Goal: Task Accomplishment & Management: Use online tool/utility

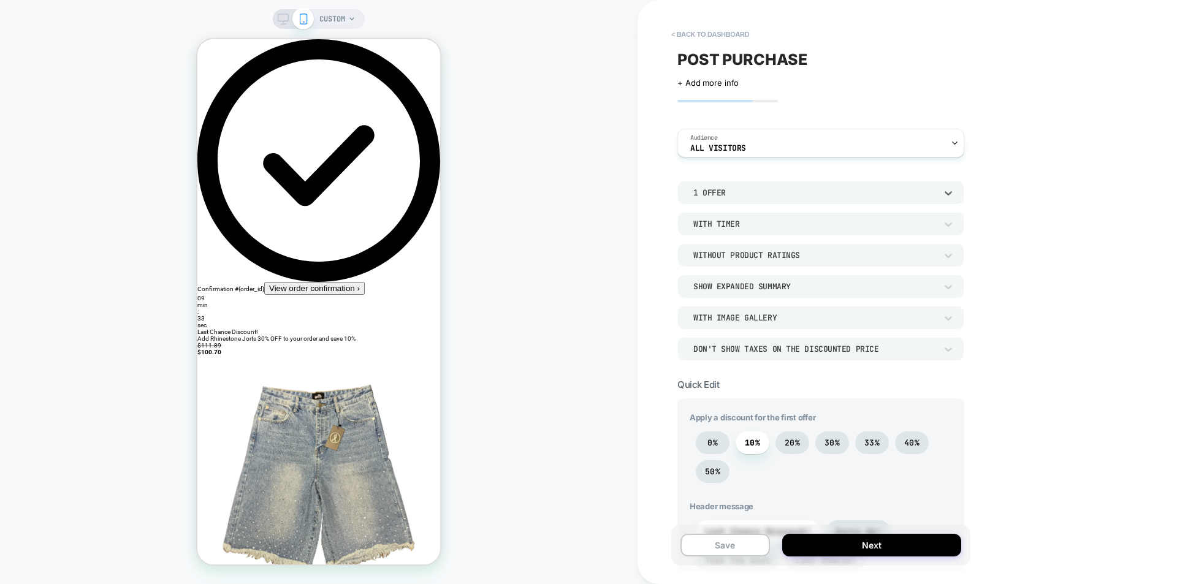
click at [766, 185] on div "1 Offer" at bounding box center [821, 192] width 287 height 23
click at [771, 194] on div at bounding box center [588, 292] width 1177 height 584
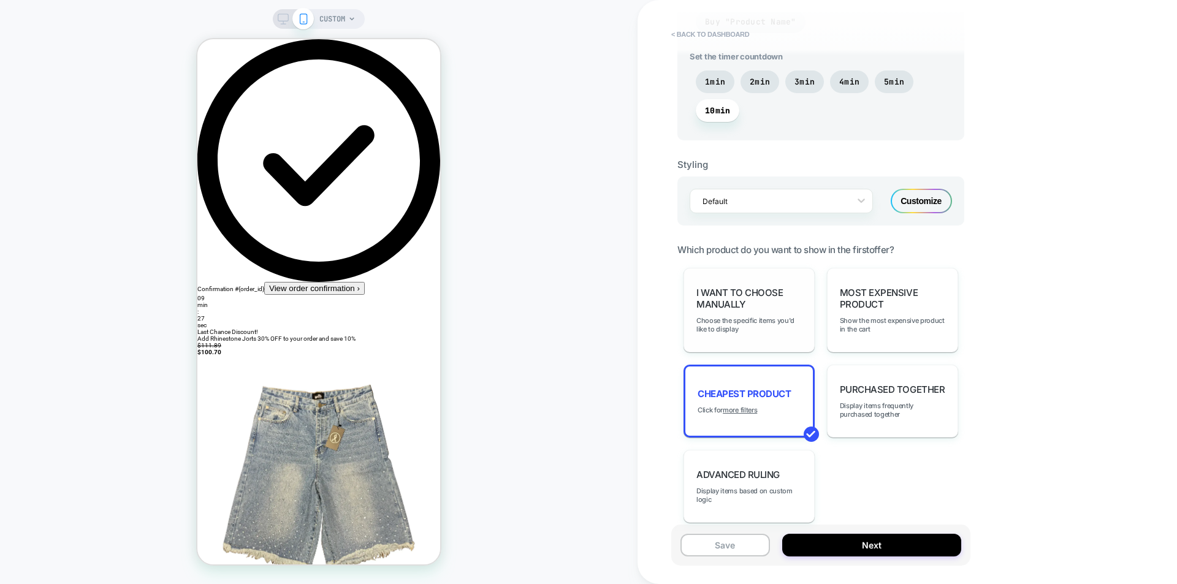
scroll to position [674, 0]
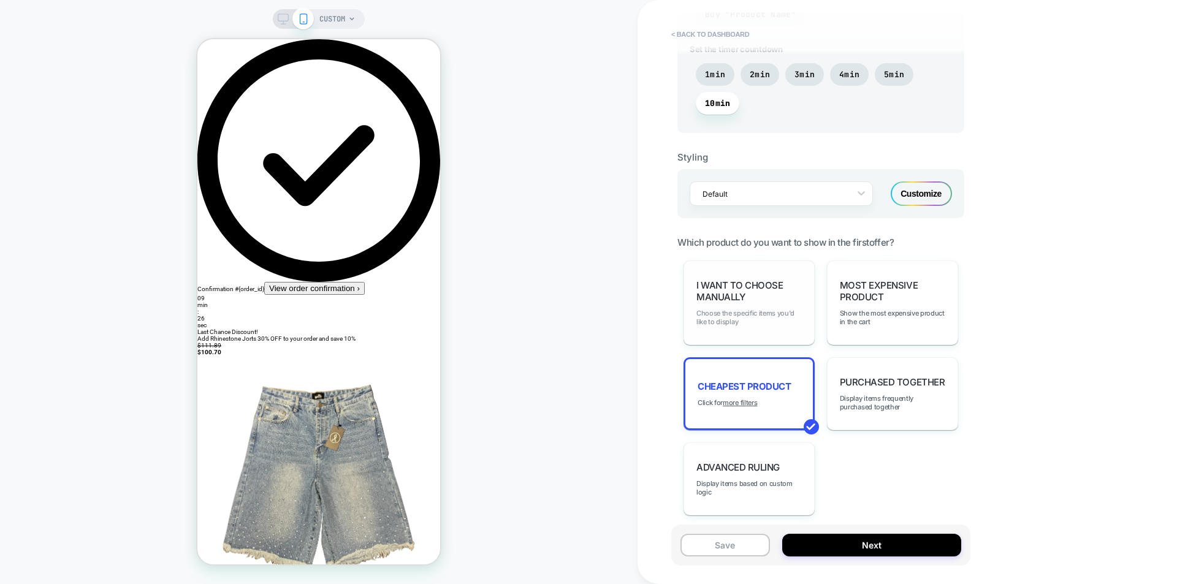
click at [786, 315] on span "Choose the specific items you'd like to display" at bounding box center [749, 317] width 105 height 17
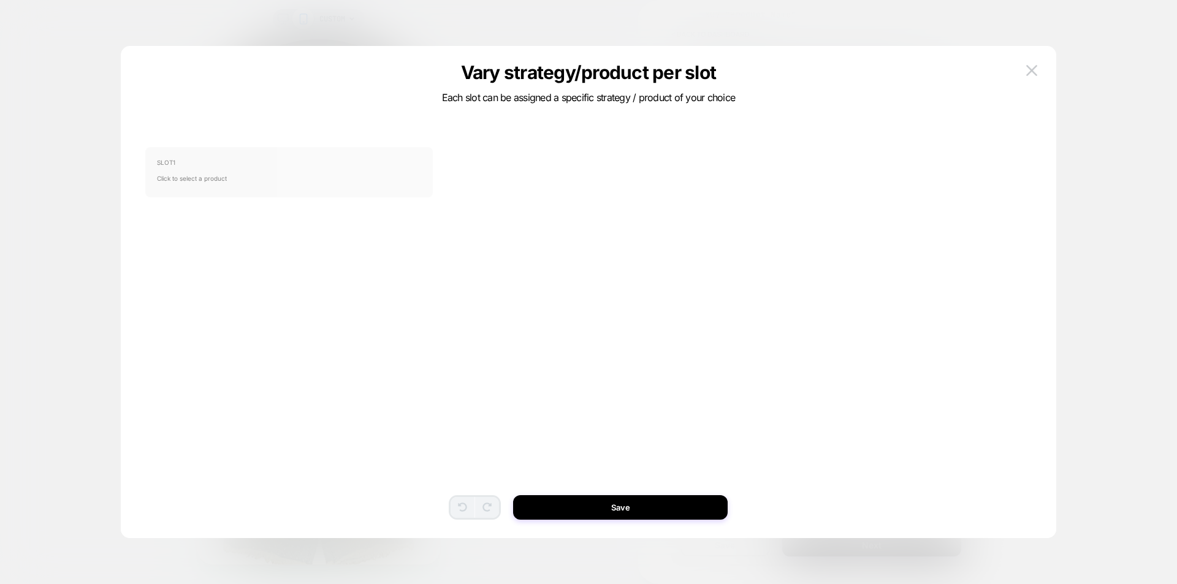
click at [183, 177] on span "Click to select a product" at bounding box center [289, 178] width 264 height 25
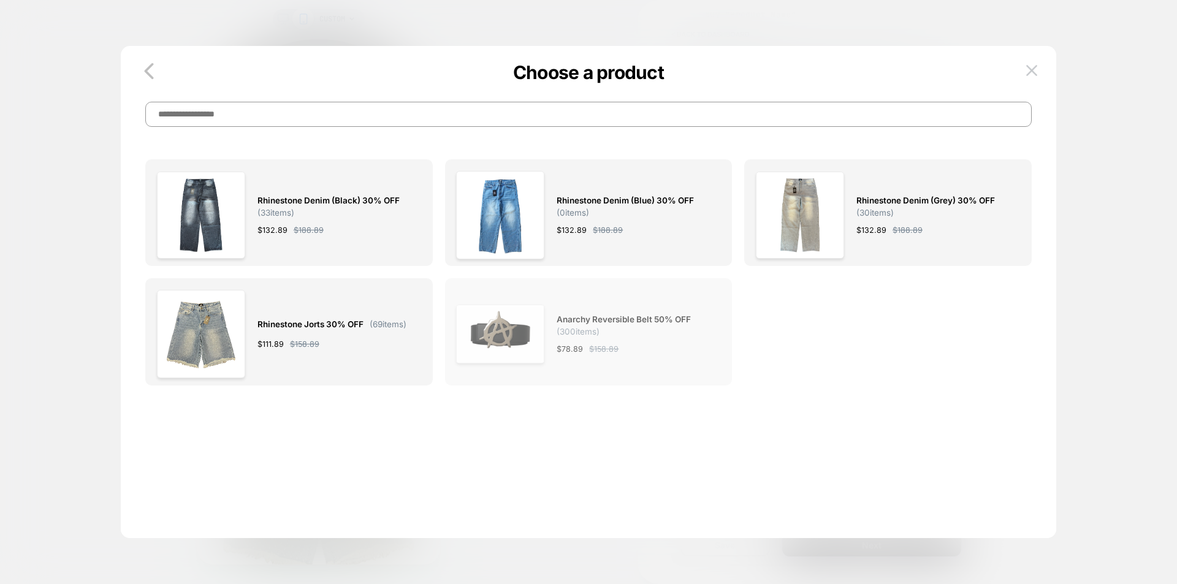
click at [616, 310] on div "Anarchy Reversible Belt 50% OFF ( 300 items) $ 78.89 $ 158.89" at bounding box center [632, 334] width 151 height 88
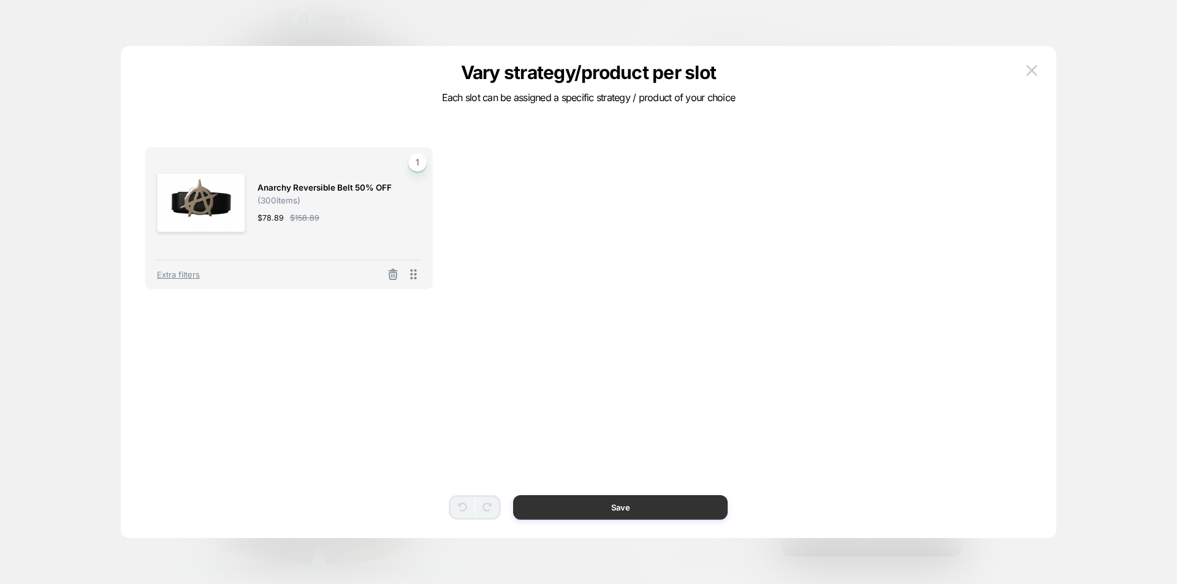
click at [705, 505] on button "Save" at bounding box center [620, 507] width 215 height 25
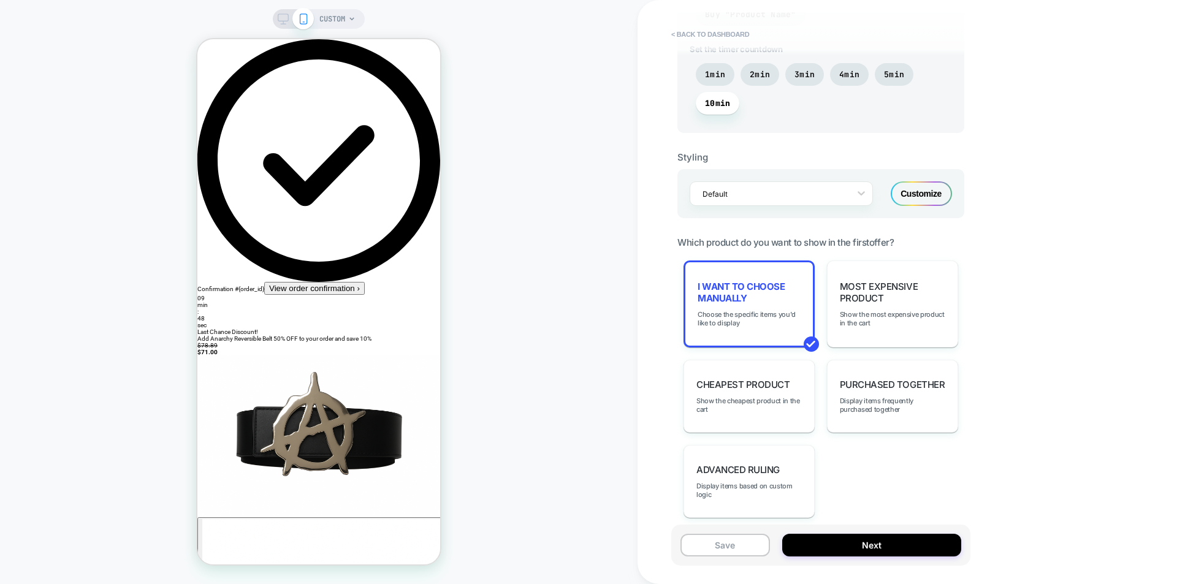
scroll to position [552, 0]
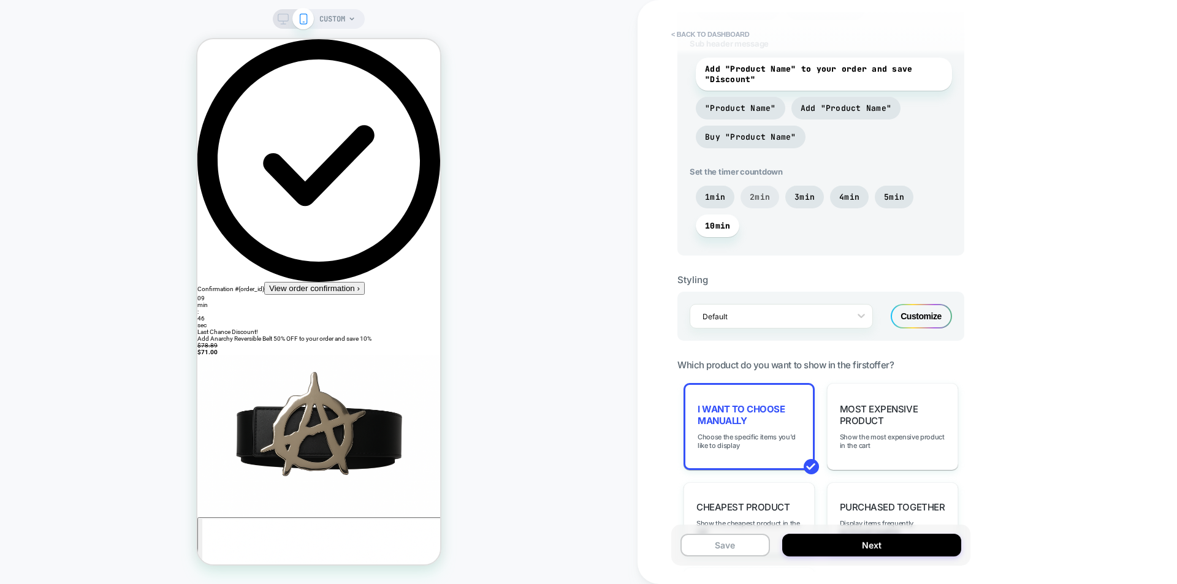
click at [765, 199] on span "2min" at bounding box center [760, 197] width 20 height 10
click at [711, 194] on span "1min" at bounding box center [715, 197] width 20 height 10
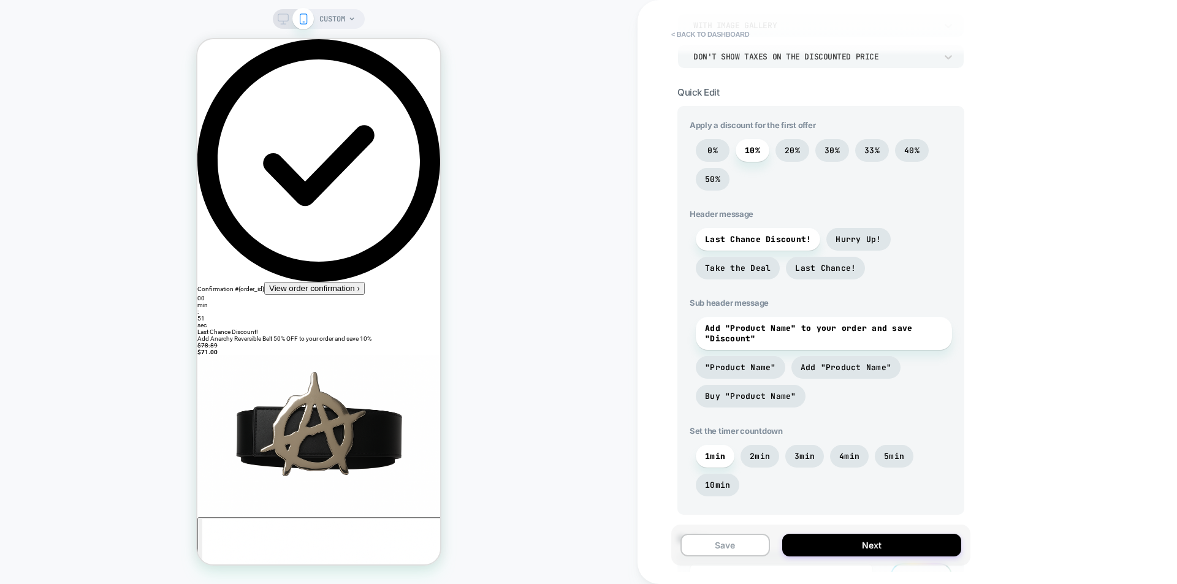
scroll to position [245, 0]
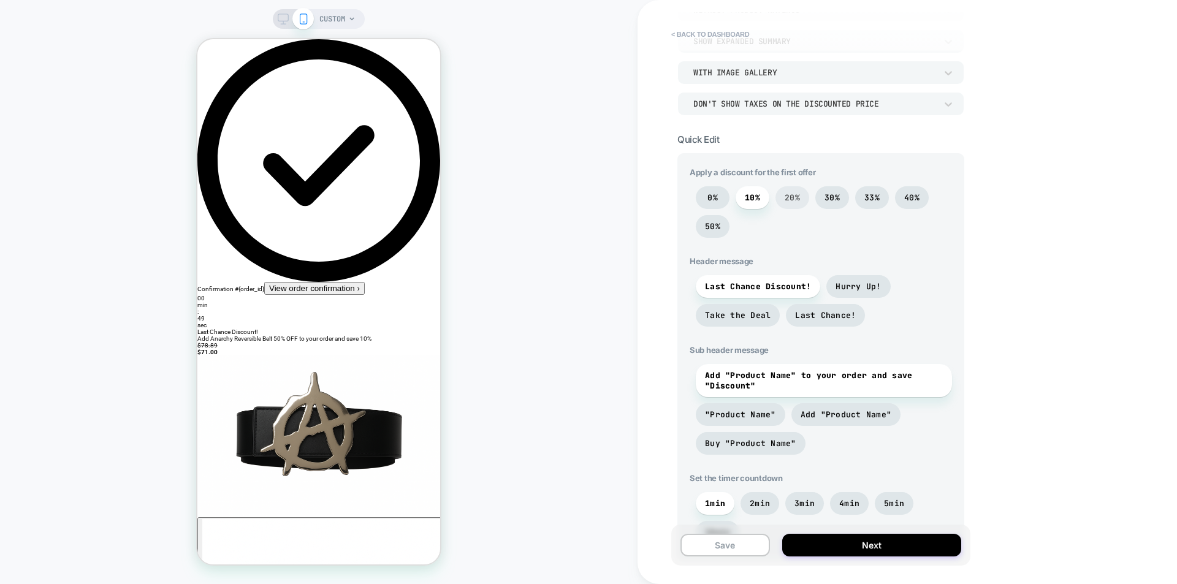
click at [795, 201] on span "20%" at bounding box center [792, 198] width 15 height 10
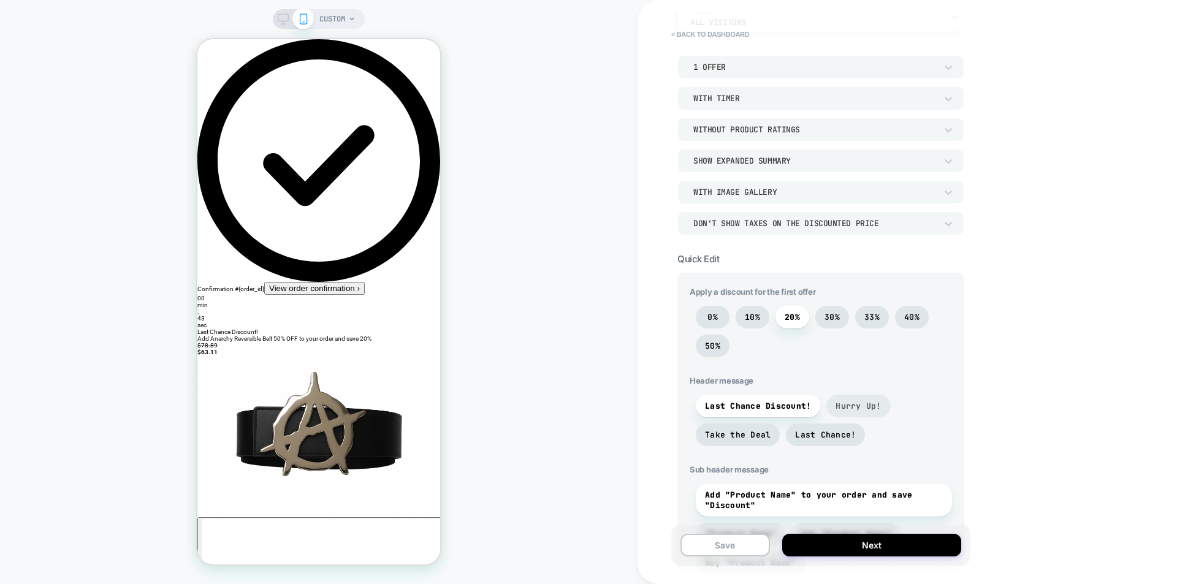
scroll to position [123, 0]
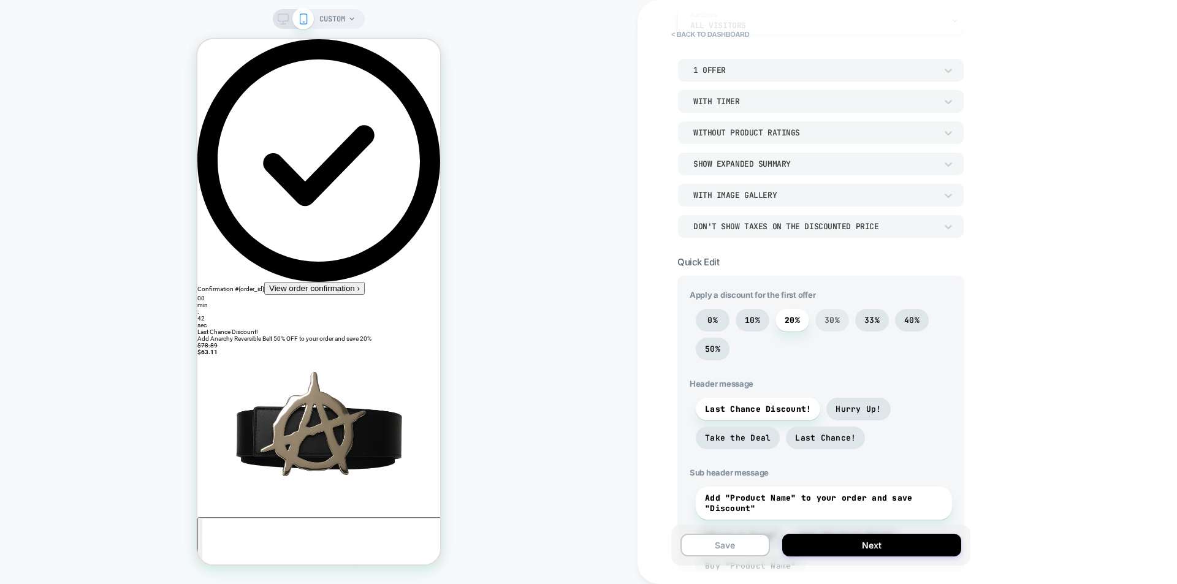
click at [841, 315] on span "30%" at bounding box center [833, 320] width 34 height 23
click at [881, 321] on span "33%" at bounding box center [872, 320] width 34 height 23
click at [713, 343] on span "50%" at bounding box center [713, 349] width 34 height 23
click at [876, 316] on span "33%" at bounding box center [872, 320] width 15 height 10
click at [901, 319] on span "40%" at bounding box center [912, 320] width 34 height 23
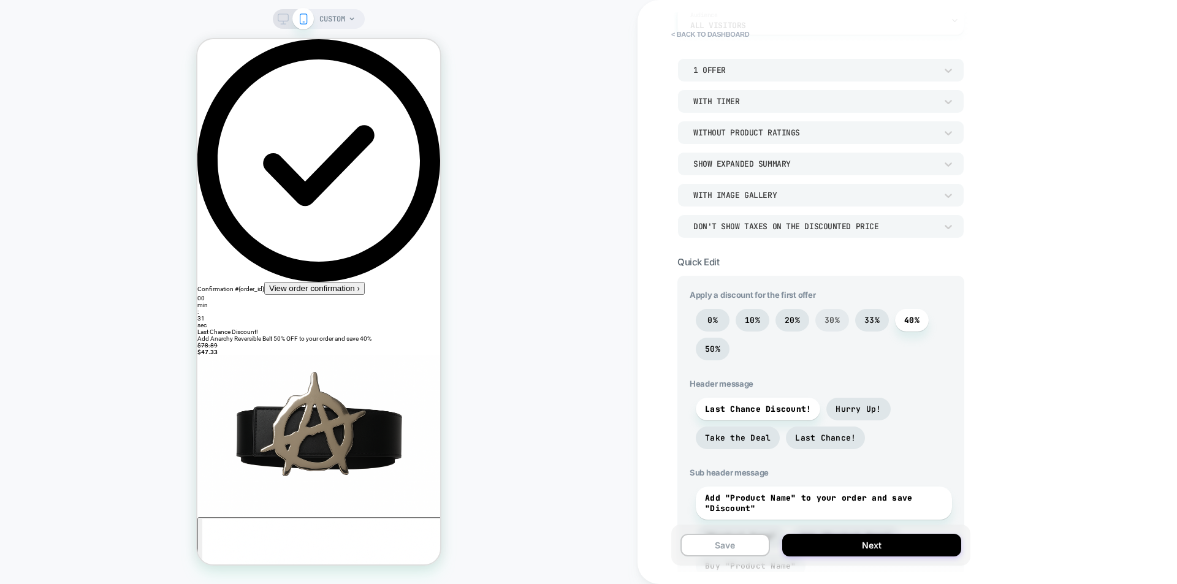
click at [838, 320] on span "30%" at bounding box center [832, 320] width 15 height 10
click at [804, 316] on span "20%" at bounding box center [793, 320] width 34 height 23
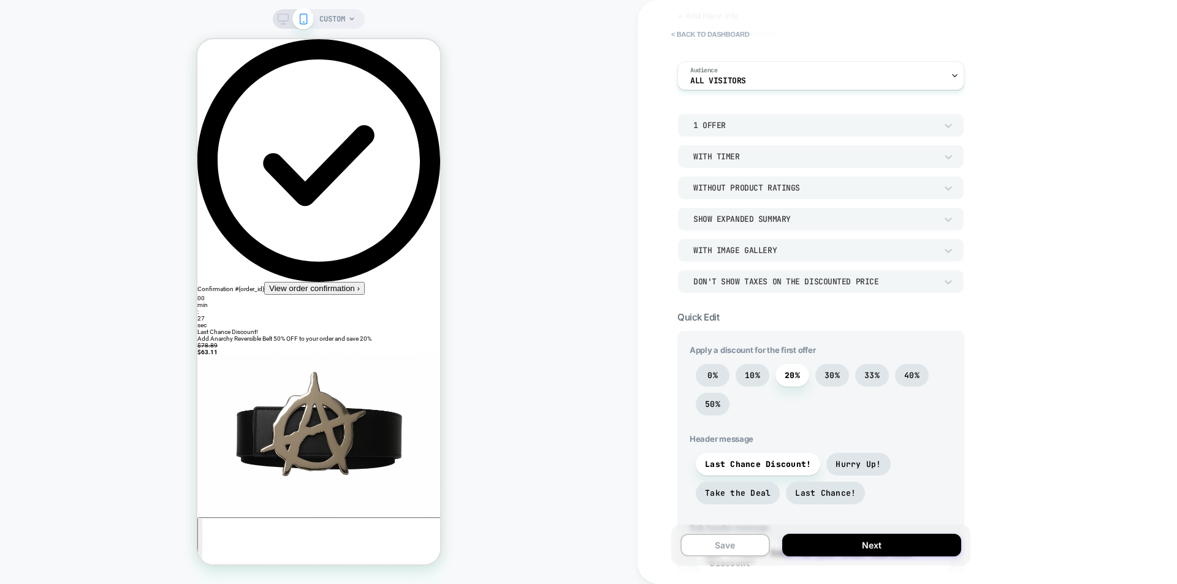
scroll to position [0, 0]
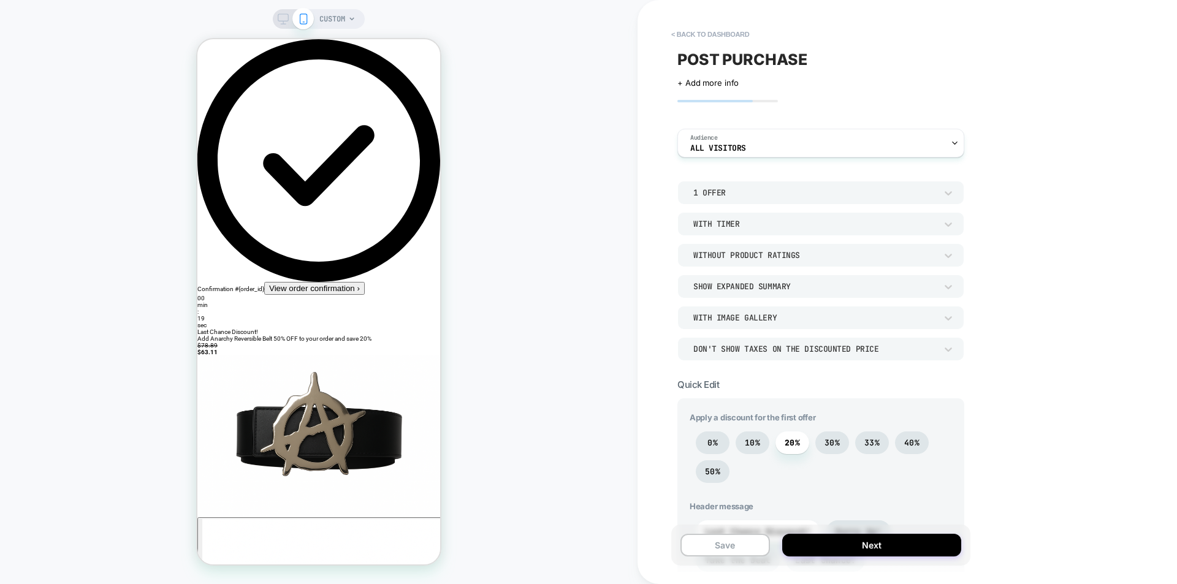
click at [789, 350] on div "Don't show taxes on the discounted price" at bounding box center [815, 349] width 243 height 10
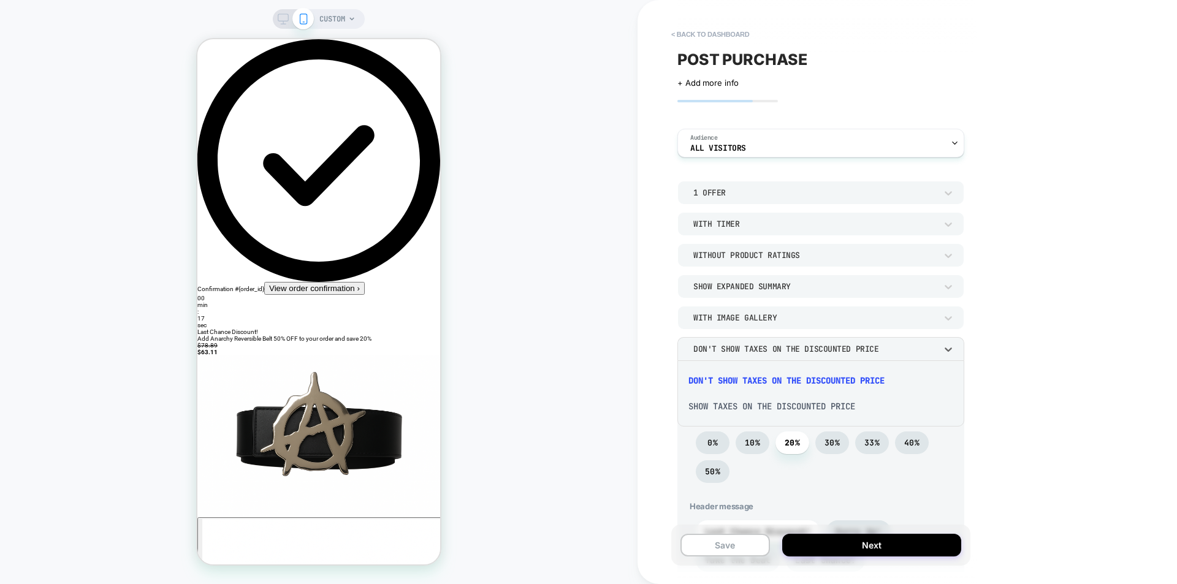
click at [789, 403] on div "Show taxes on the discounted price" at bounding box center [820, 407] width 277 height 26
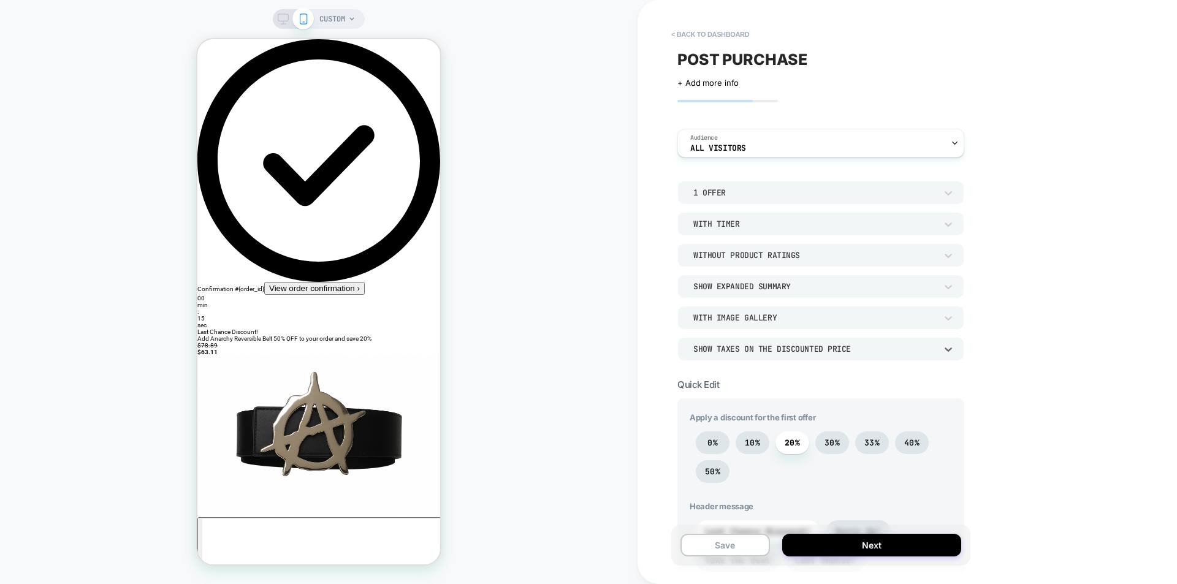
click at [849, 342] on div "Show taxes on the discounted price" at bounding box center [821, 348] width 287 height 23
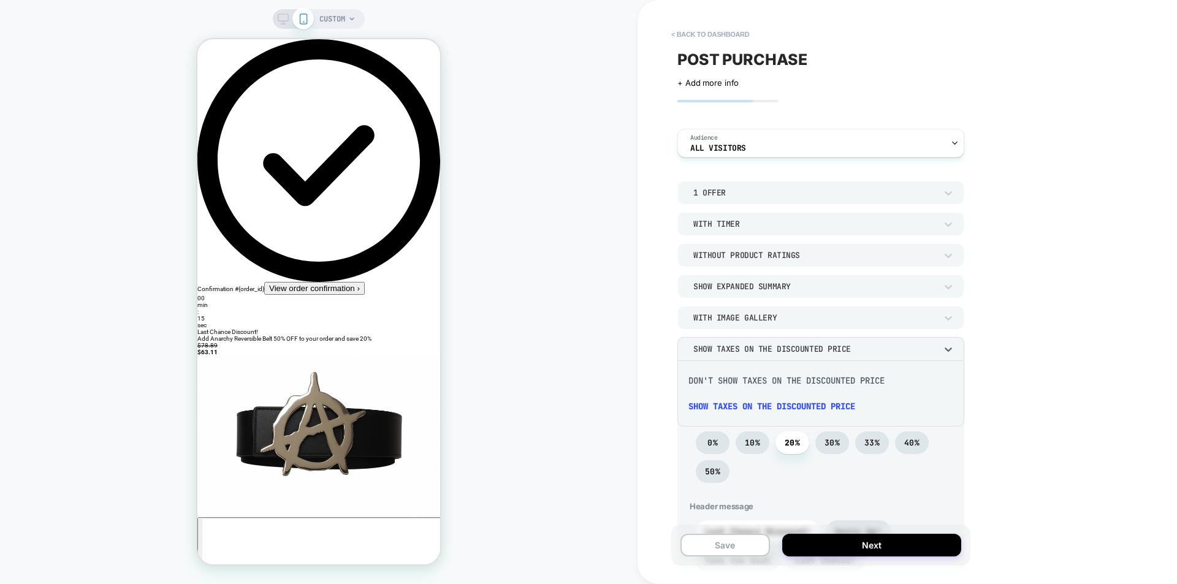
click at [842, 373] on div "Don't show taxes on the discounted price" at bounding box center [820, 381] width 277 height 26
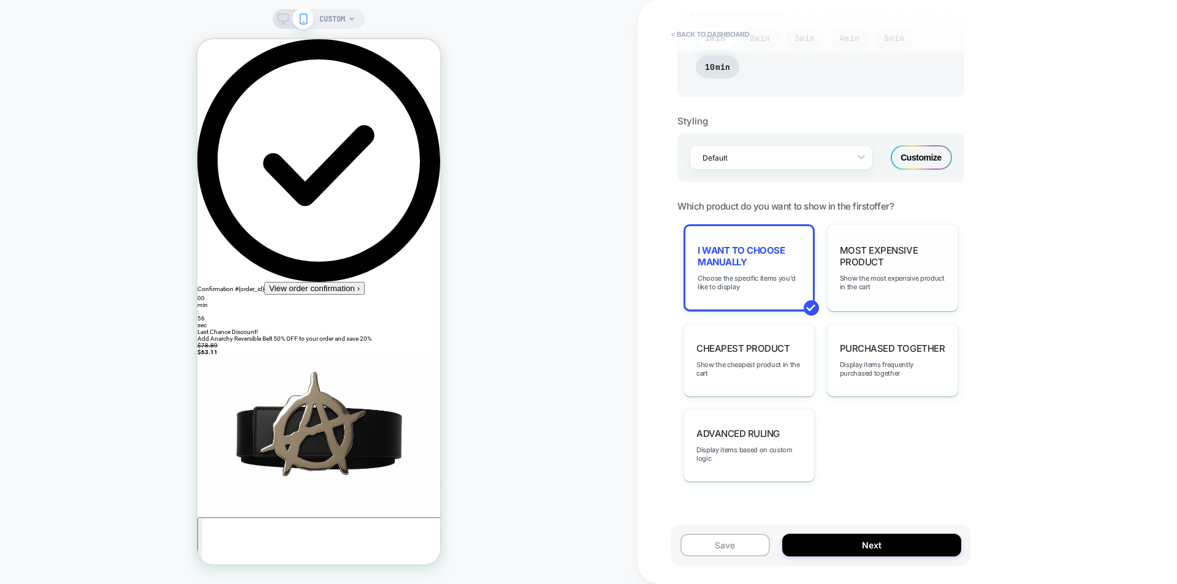
scroll to position [731, 0]
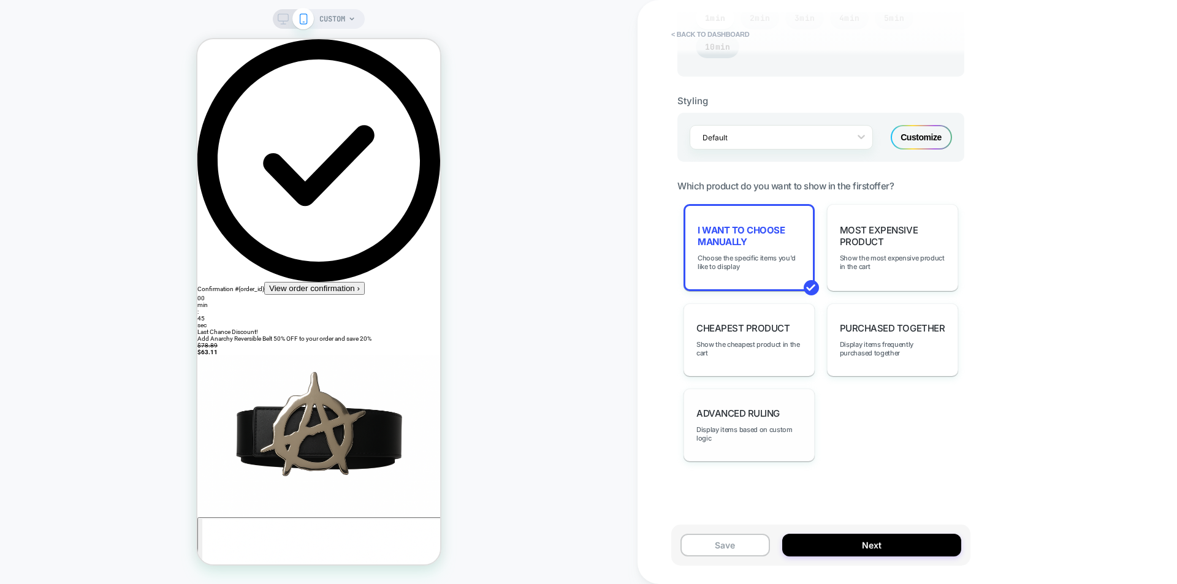
click at [795, 420] on div "Advanced Ruling Display items based on custom logic" at bounding box center [749, 425] width 131 height 73
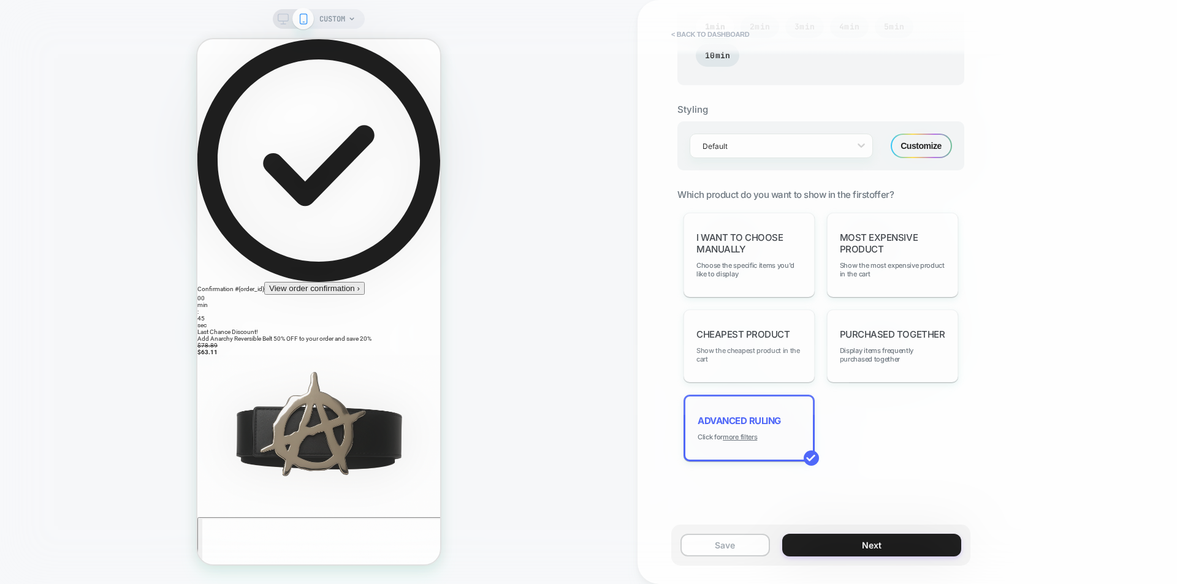
scroll to position [722, 0]
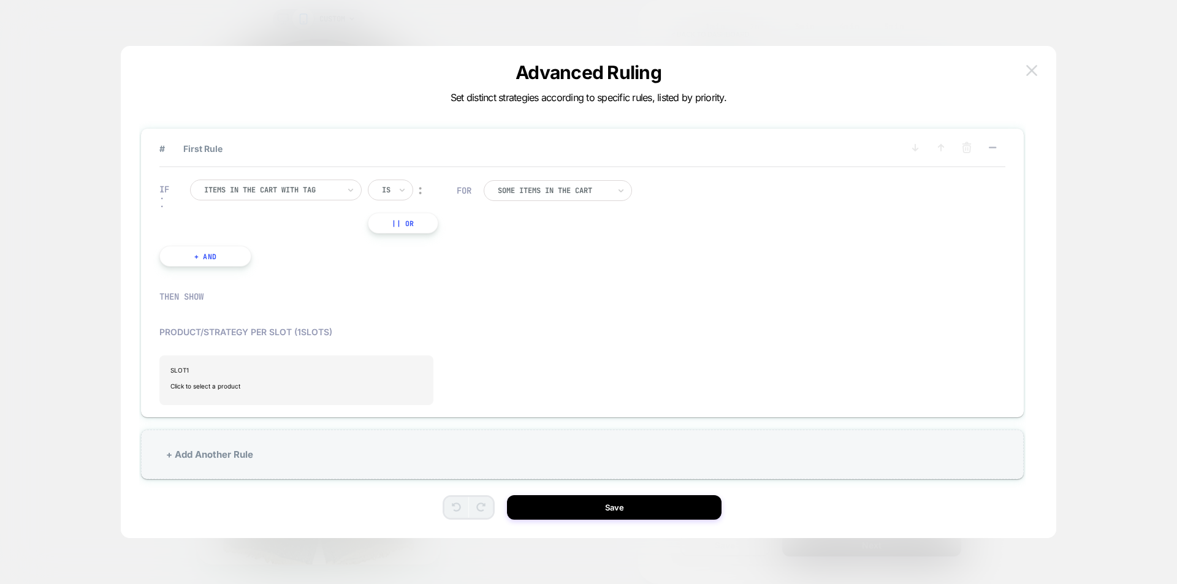
click at [1039, 67] on button at bounding box center [1032, 70] width 18 height 18
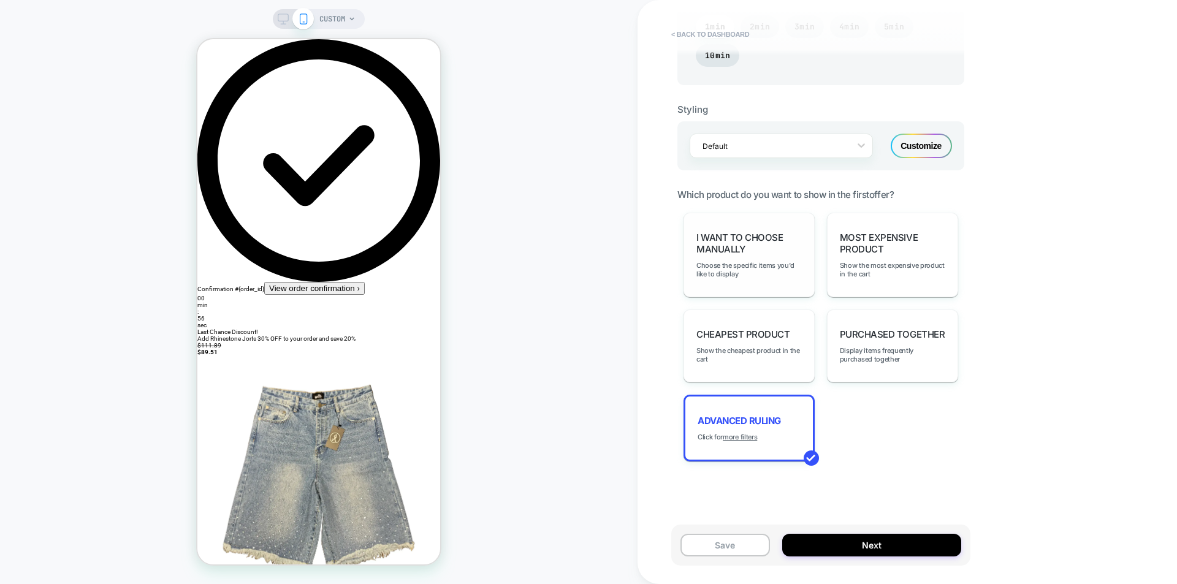
click at [757, 237] on span "I want to choose manually" at bounding box center [749, 243] width 105 height 23
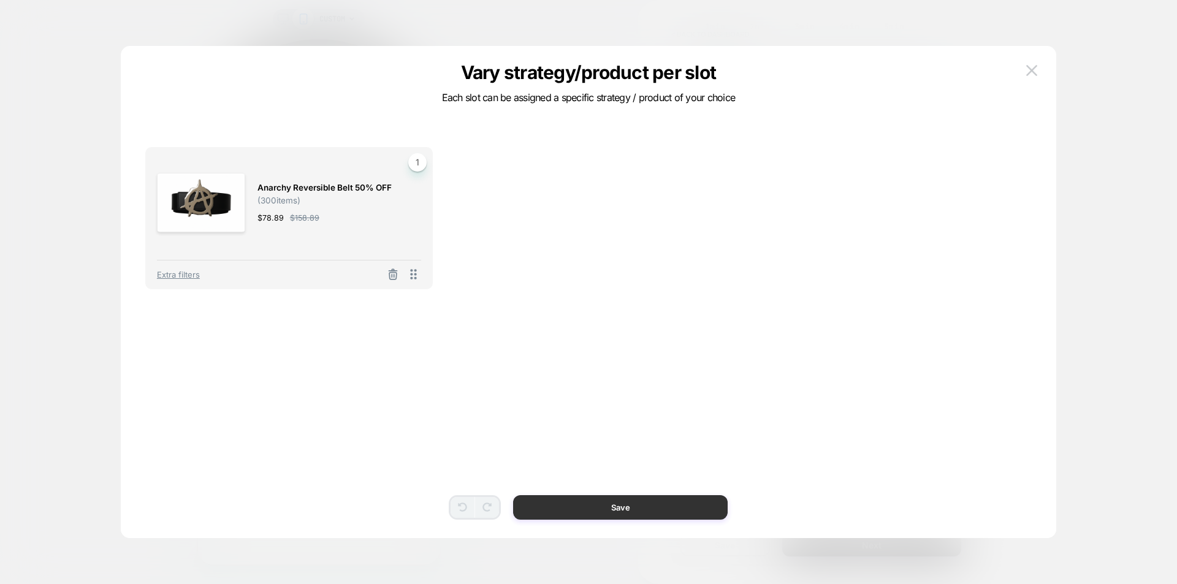
click at [595, 503] on button "Save" at bounding box center [620, 507] width 215 height 25
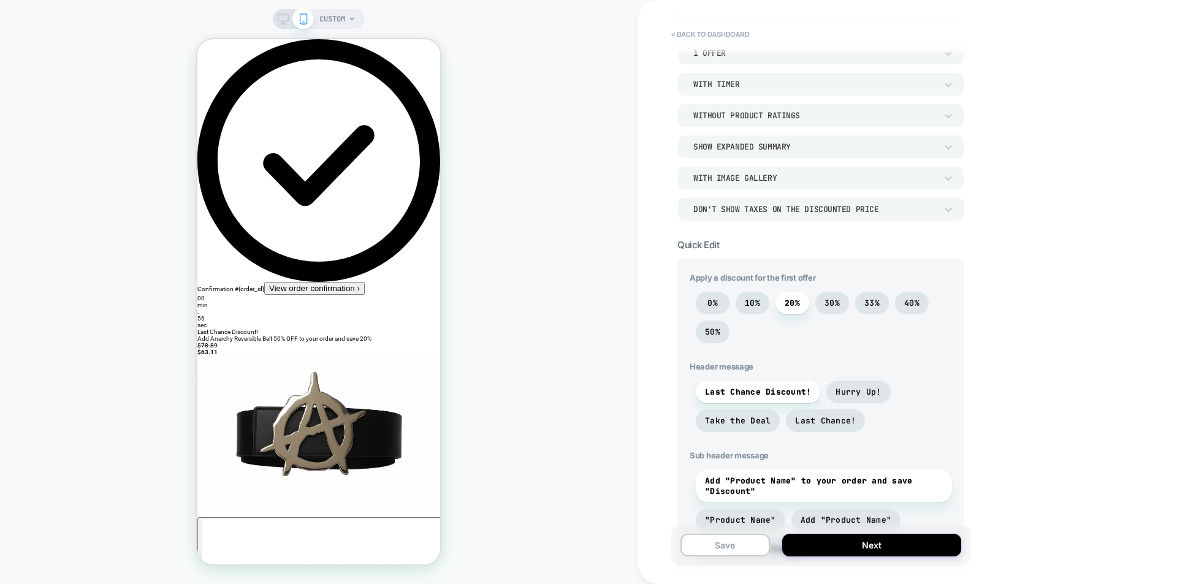
scroll to position [0, 0]
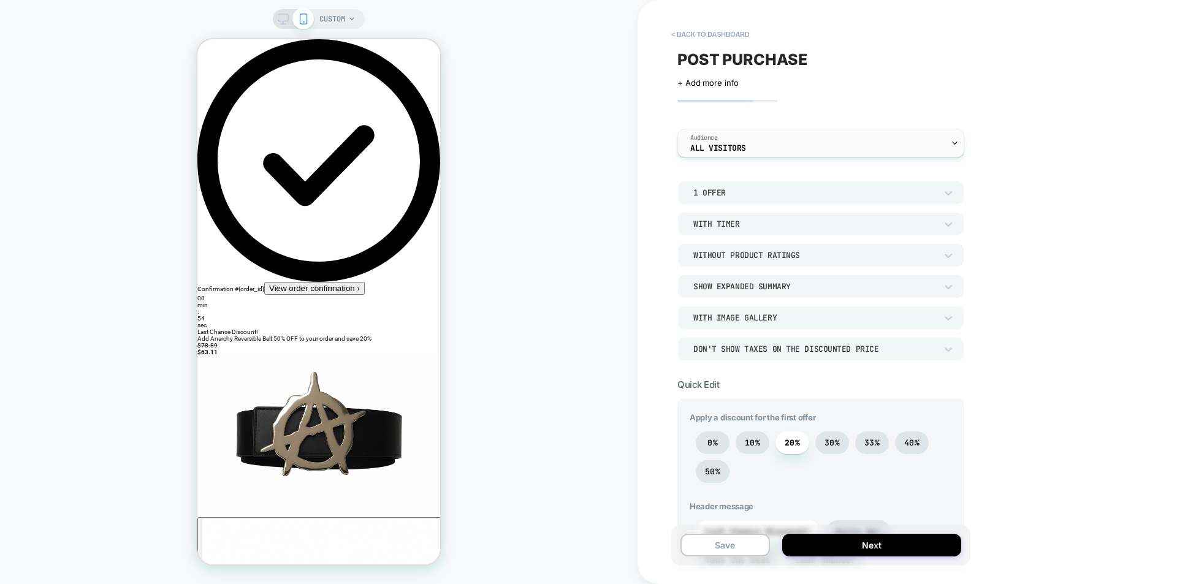
click at [785, 147] on div "Audience All Visitors" at bounding box center [818, 143] width 280 height 28
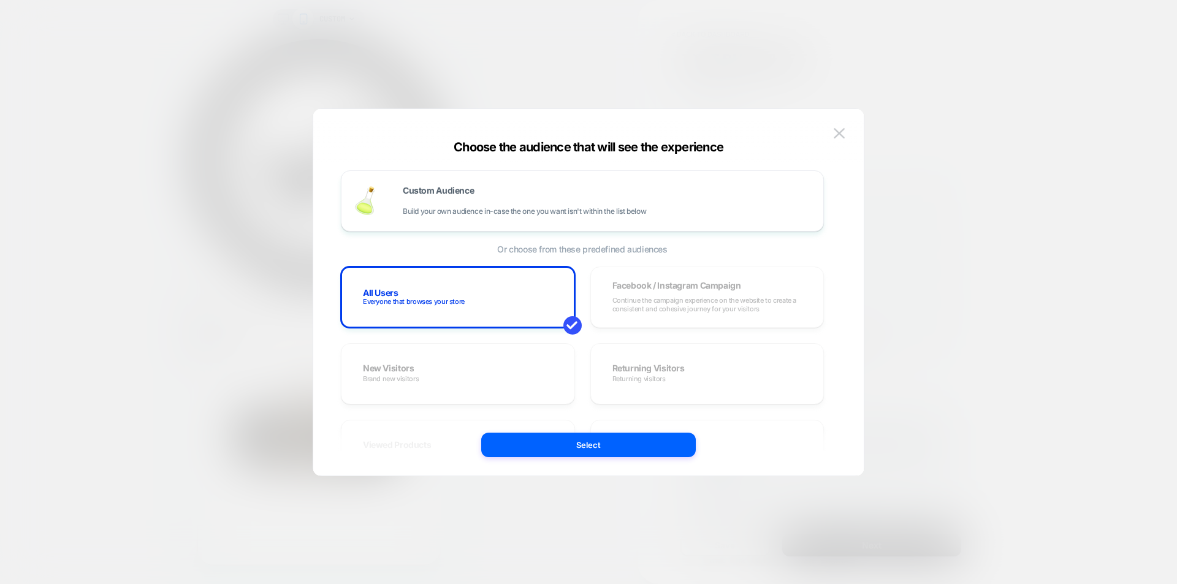
click at [852, 133] on div "Choose the audience that will see the experience Custom Audience Build your own…" at bounding box center [588, 298] width 551 height 354
click at [840, 132] on img at bounding box center [839, 133] width 11 height 10
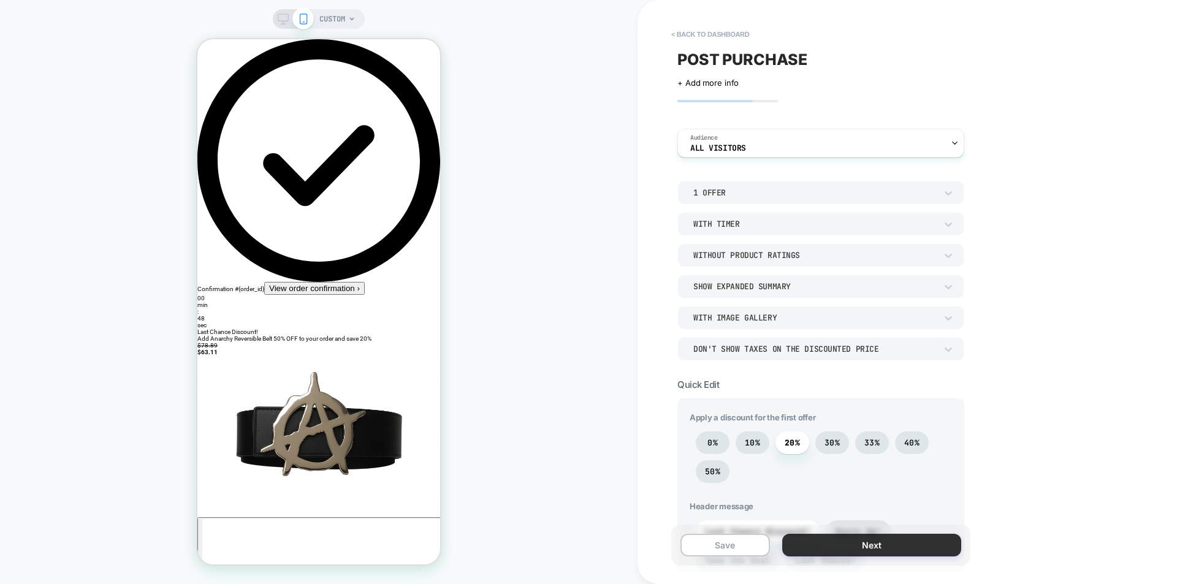
click at [911, 549] on button "Next" at bounding box center [871, 545] width 179 height 23
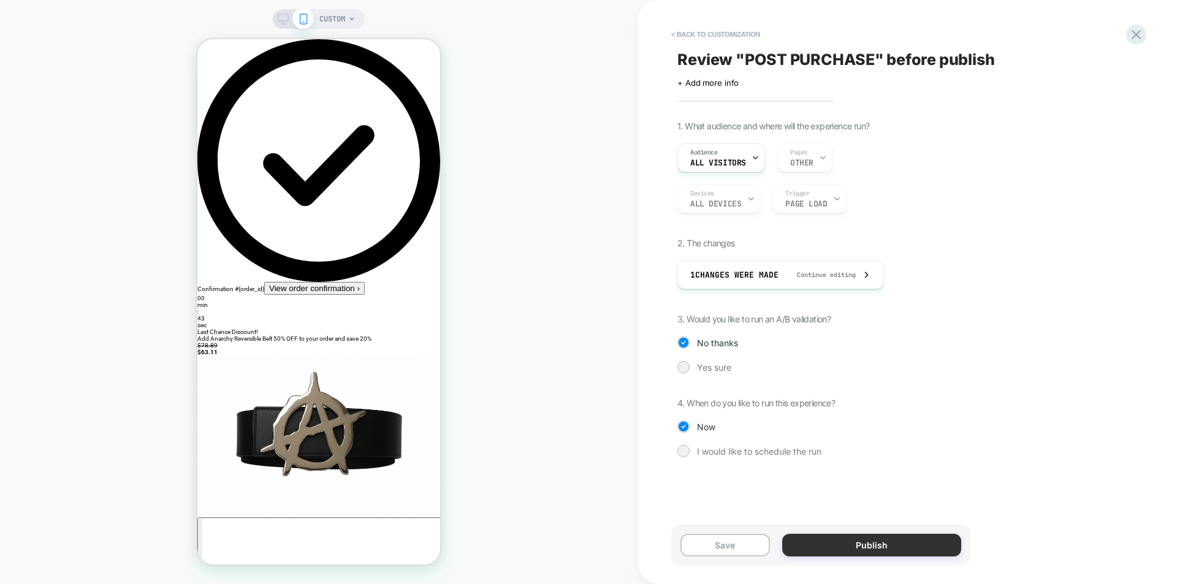
click at [889, 540] on button "Publish" at bounding box center [871, 545] width 179 height 23
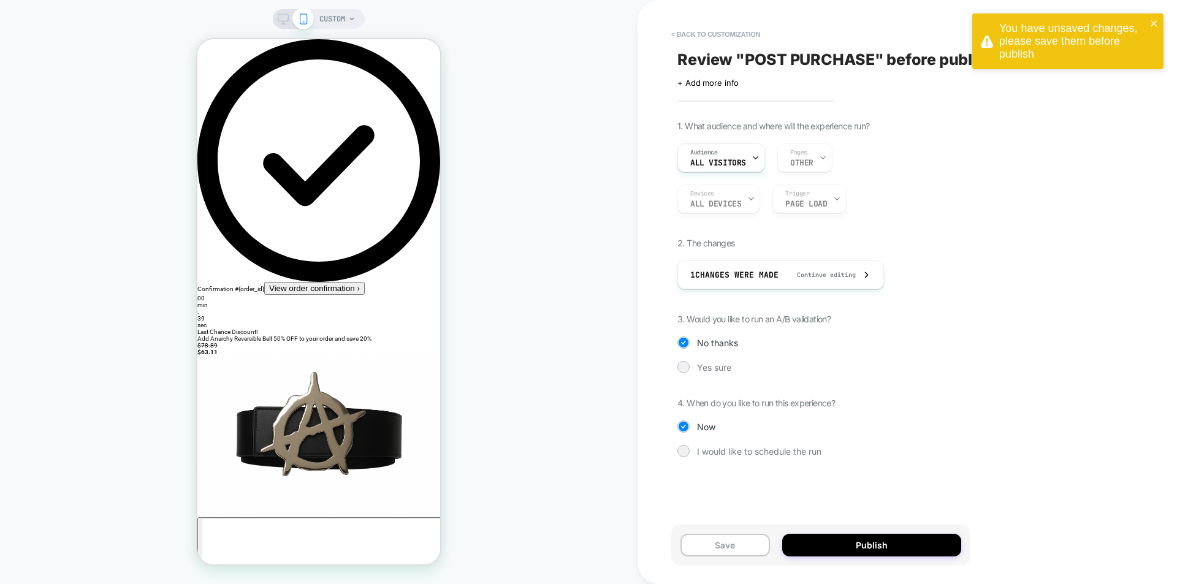
click at [917, 557] on div "Save Publish" at bounding box center [820, 545] width 299 height 41
click at [912, 549] on button "Publish" at bounding box center [871, 545] width 179 height 23
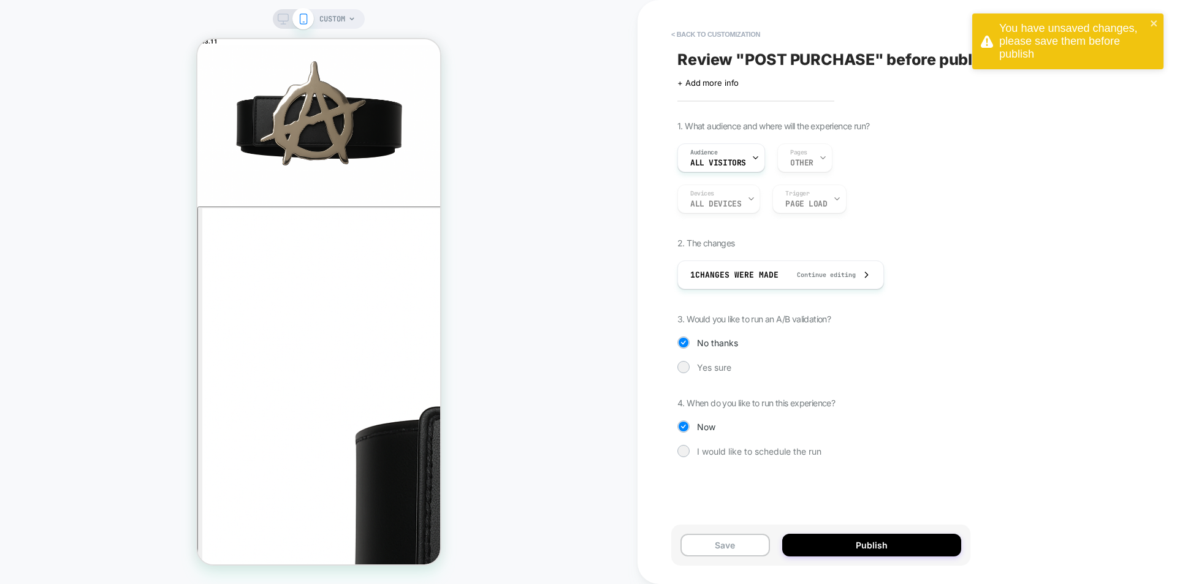
scroll to position [368, 0]
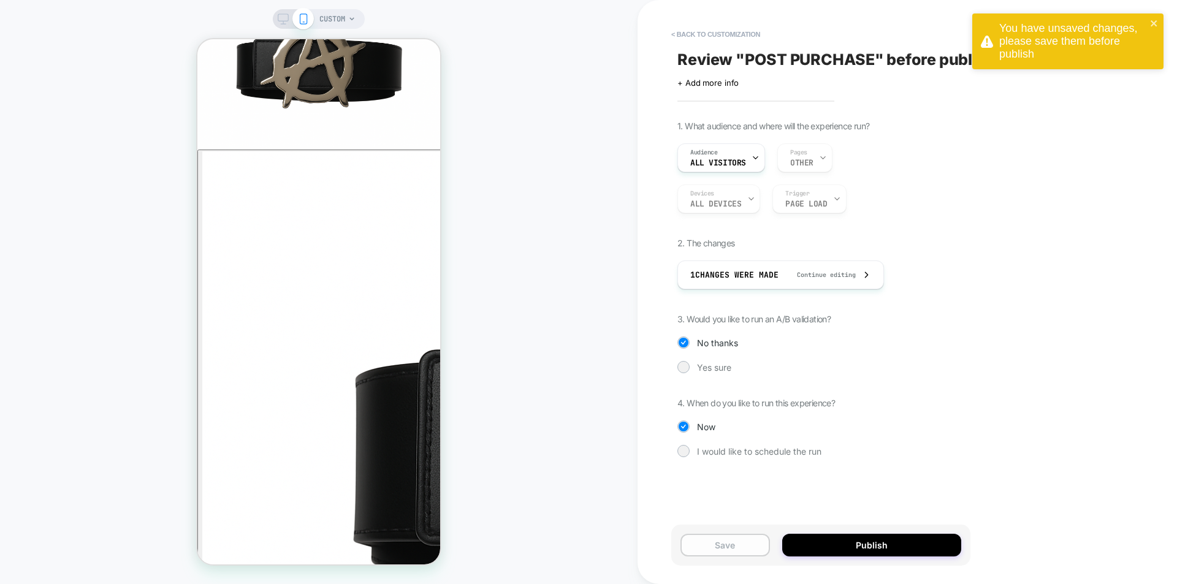
click at [743, 543] on button "Save" at bounding box center [726, 545] width 90 height 23
click at [872, 551] on button "Publish" at bounding box center [871, 545] width 179 height 23
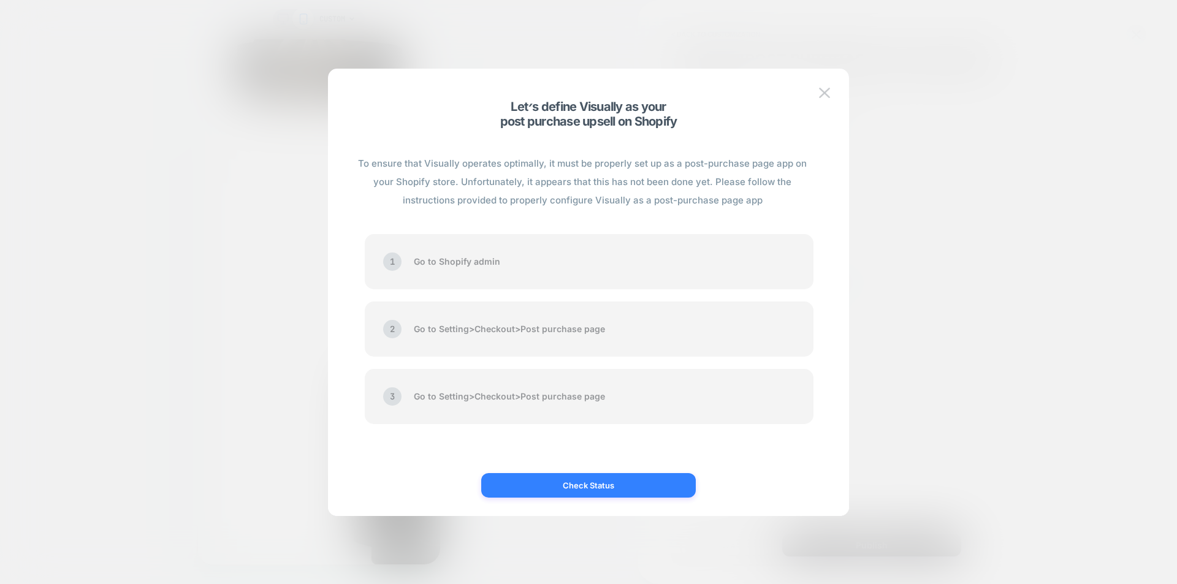
click at [568, 481] on button "Check Status" at bounding box center [588, 485] width 215 height 25
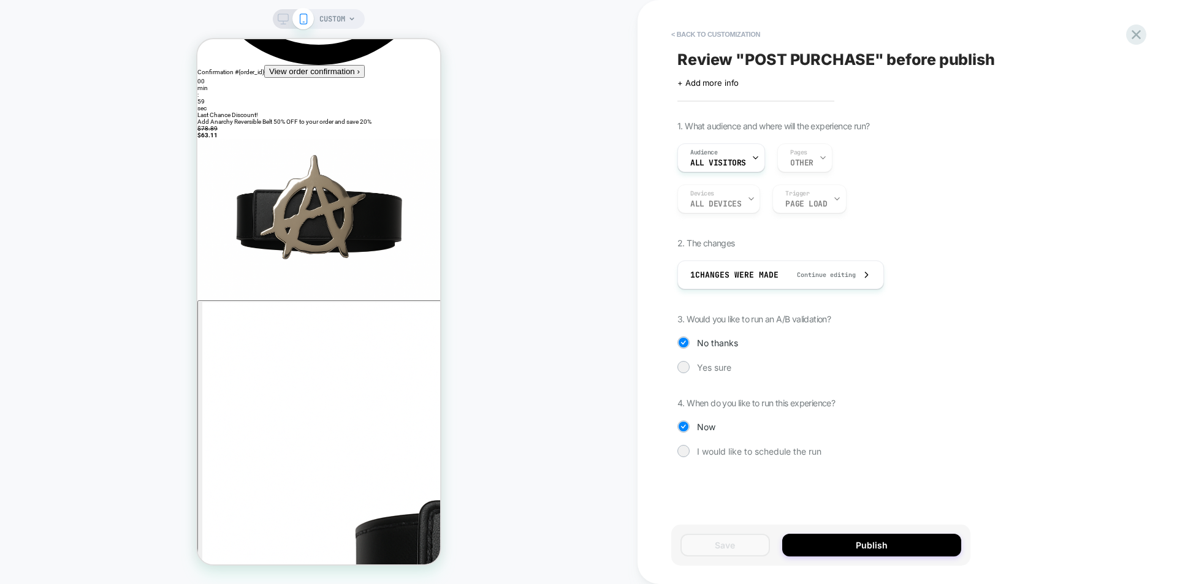
scroll to position [0, 0]
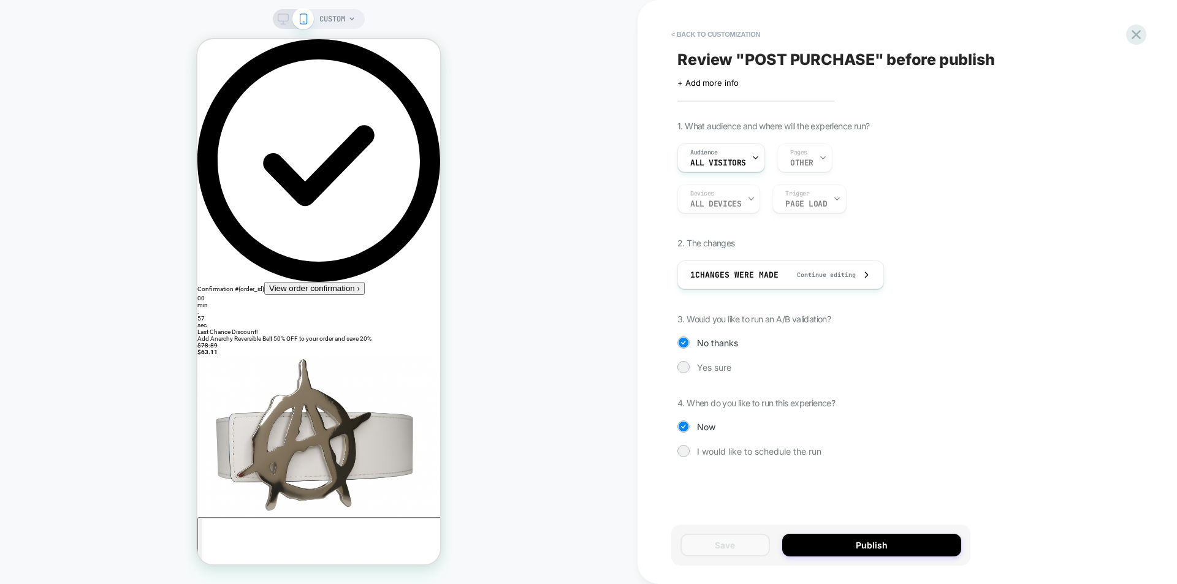
click at [920, 538] on button "Publish" at bounding box center [871, 545] width 179 height 23
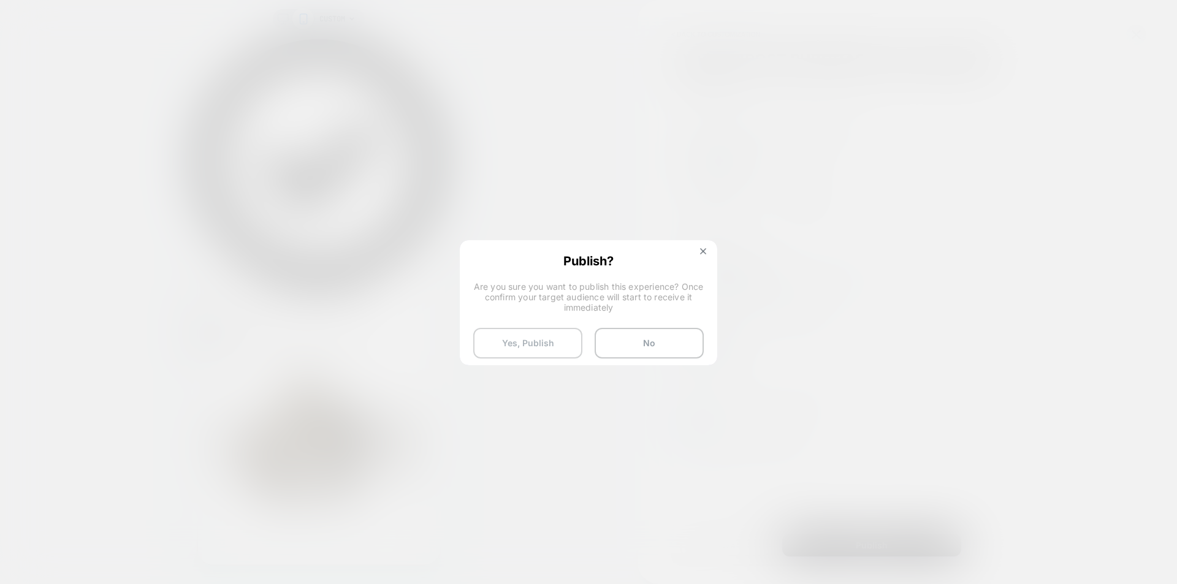
click at [519, 340] on button "Yes, Publish" at bounding box center [527, 343] width 109 height 31
